Goal: Task Accomplishment & Management: Use online tool/utility

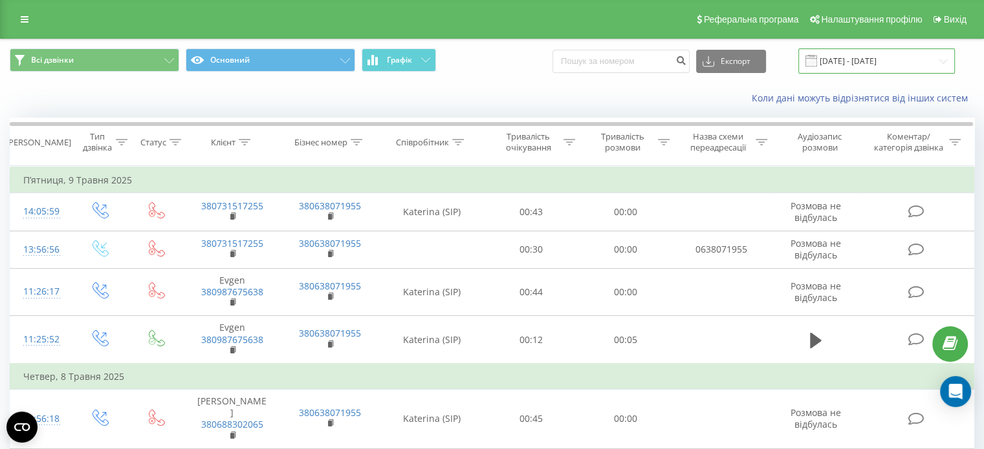
click at [882, 52] on input "[DATE] - [DATE]" at bounding box center [876, 60] width 156 height 25
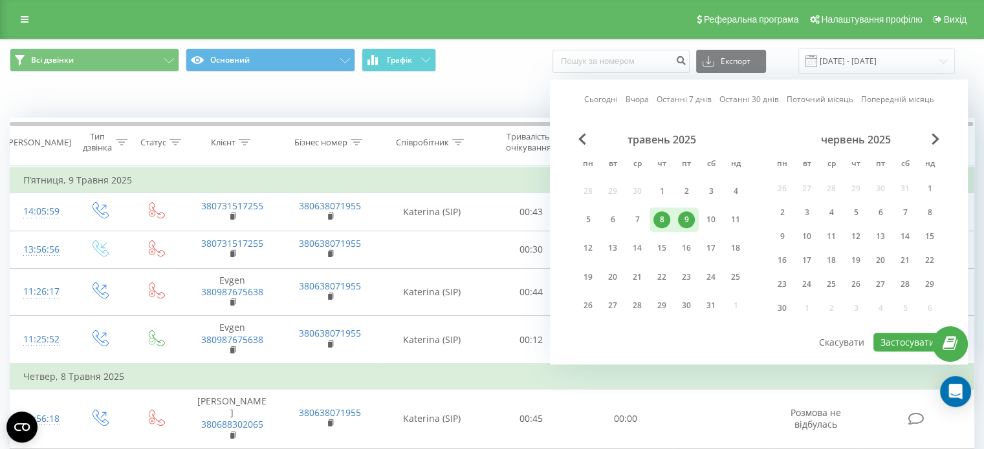
click at [929, 138] on div "червень 2025" at bounding box center [856, 139] width 172 height 13
click at [934, 138] on span "Next Month" at bounding box center [935, 139] width 8 height 12
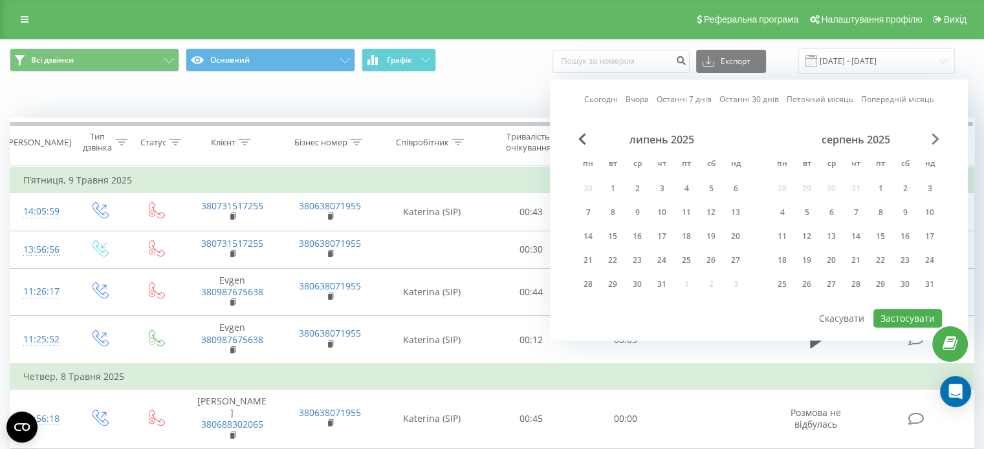
click at [934, 138] on span "Next Month" at bounding box center [935, 139] width 8 height 12
click at [783, 262] on div "22" at bounding box center [781, 260] width 17 height 17
drag, startPoint x: 802, startPoint y: 261, endPoint x: 815, endPoint y: 265, distance: 14.3
click at [802, 261] on div "23" at bounding box center [806, 260] width 17 height 17
click at [888, 312] on button "Застосувати" at bounding box center [907, 318] width 69 height 19
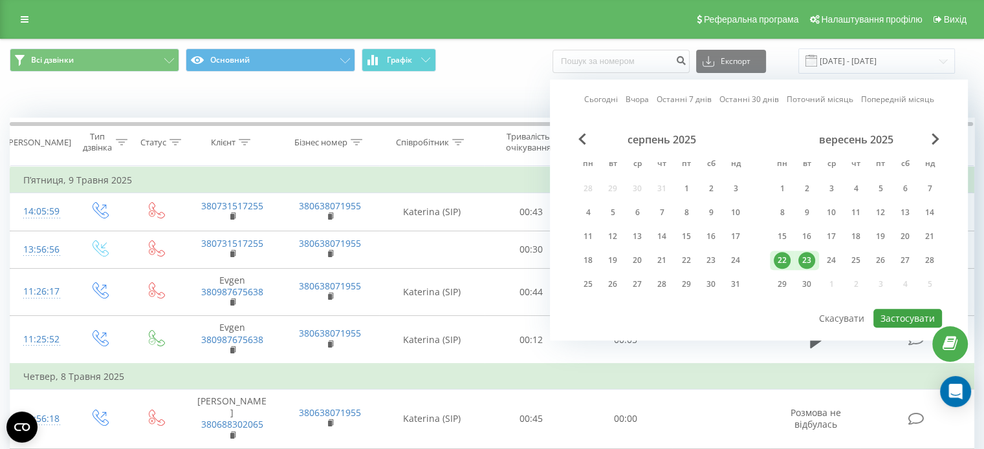
type input "[DATE] - [DATE]"
